Goal: Use online tool/utility: Utilize a website feature to perform a specific function

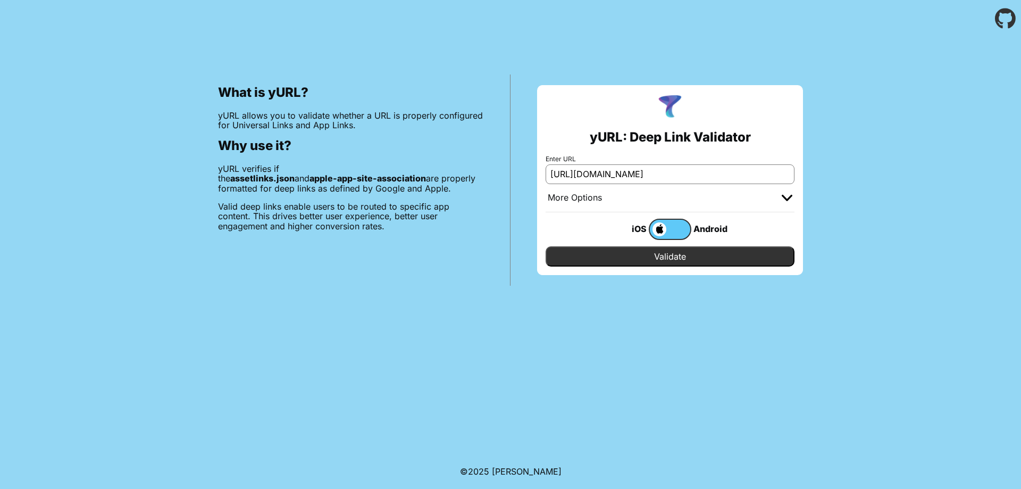
click at [647, 176] on input "[URL][DOMAIN_NAME]" at bounding box center [669, 173] width 249 height 19
click at [649, 172] on input "[URL][DOMAIN_NAME]" at bounding box center [669, 173] width 249 height 19
click at [649, 175] on input "[URL][DOMAIN_NAME]" at bounding box center [669, 173] width 249 height 19
type input "[URL][DOMAIN_NAME]"
click at [545, 246] on input "Validate" at bounding box center [669, 256] width 249 height 20
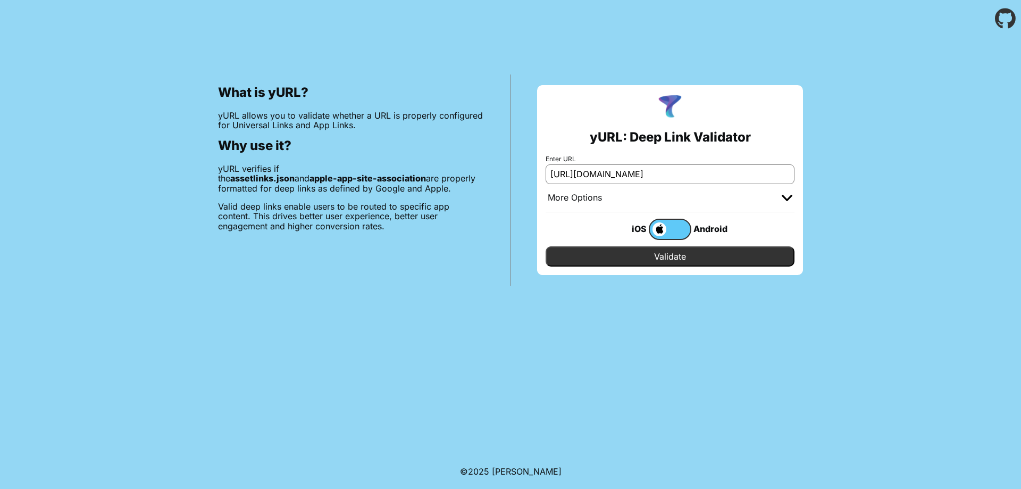
click at [724, 196] on div "More Options" at bounding box center [669, 198] width 249 height 28
